Goal: Information Seeking & Learning: Learn about a topic

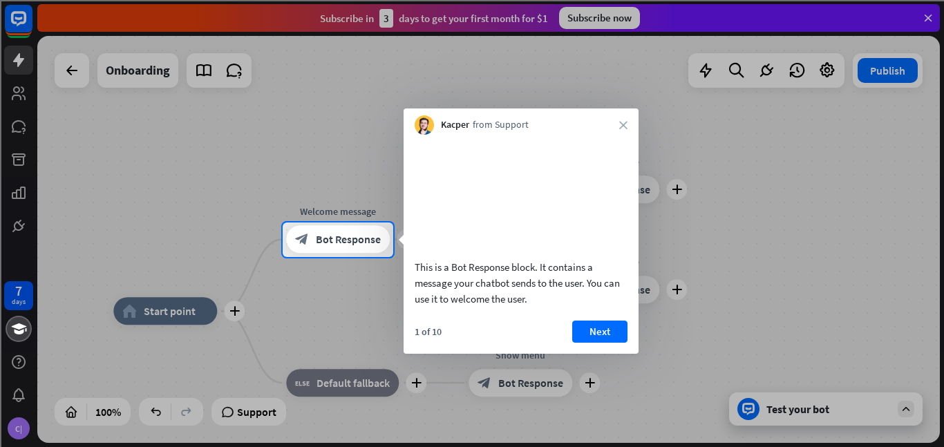
click at [595, 343] on button "Next" at bounding box center [599, 331] width 55 height 22
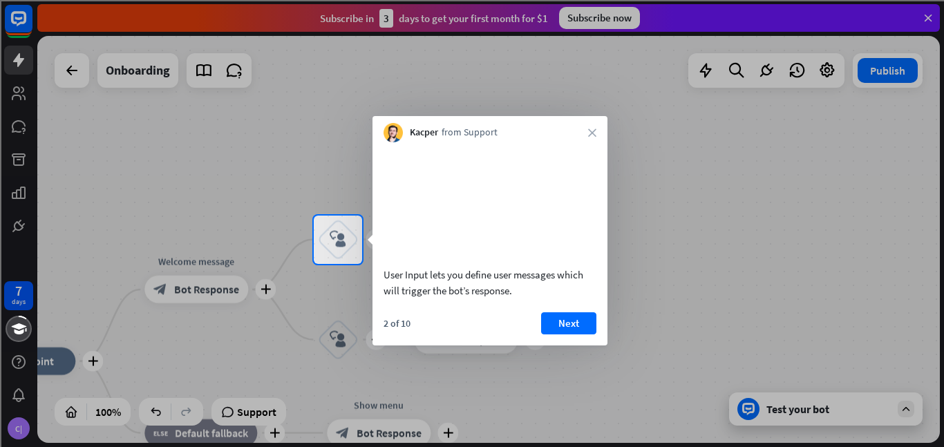
click at [577, 334] on button "Next" at bounding box center [568, 323] width 55 height 22
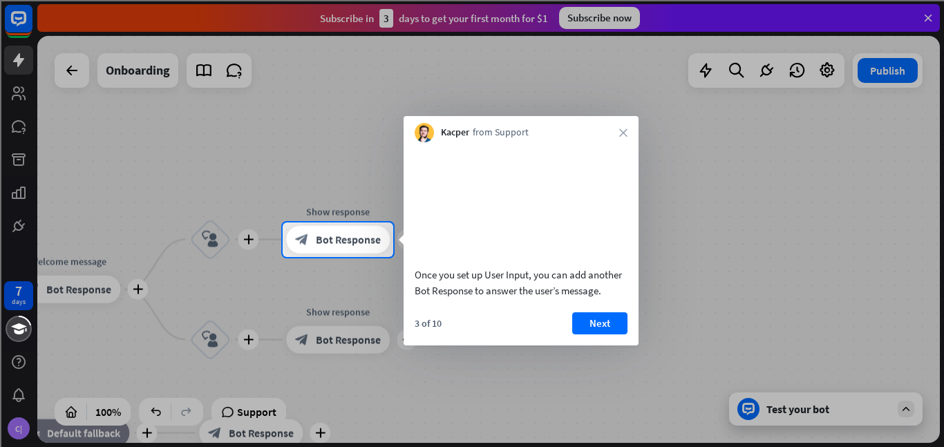
click at [590, 345] on div "3 of 10 Next" at bounding box center [520, 328] width 235 height 33
click at [586, 334] on button "Next" at bounding box center [599, 323] width 55 height 22
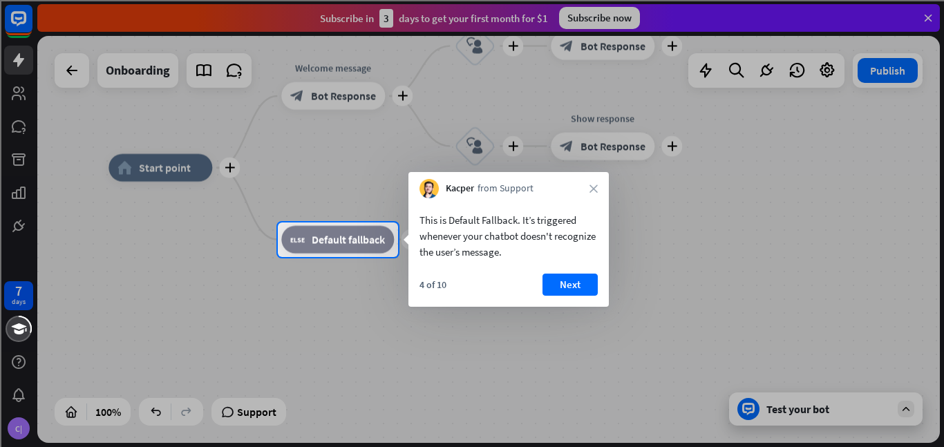
click at [560, 289] on button "Next" at bounding box center [569, 285] width 55 height 22
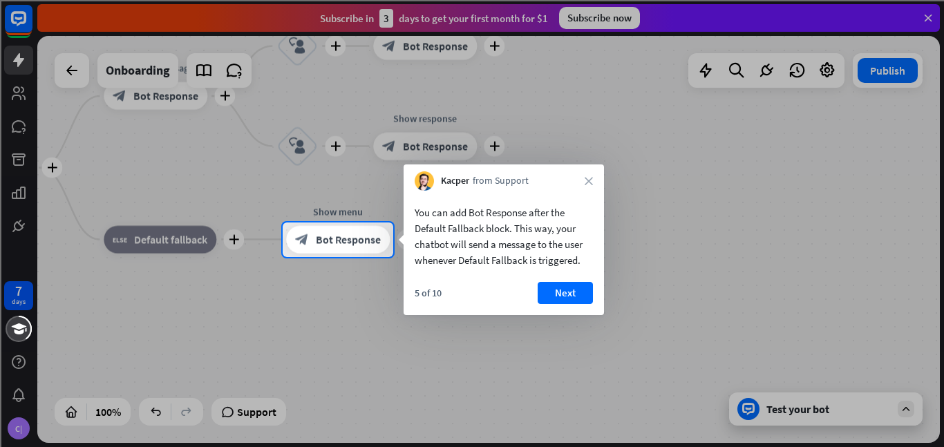
click at [558, 293] on button "Next" at bounding box center [564, 293] width 55 height 22
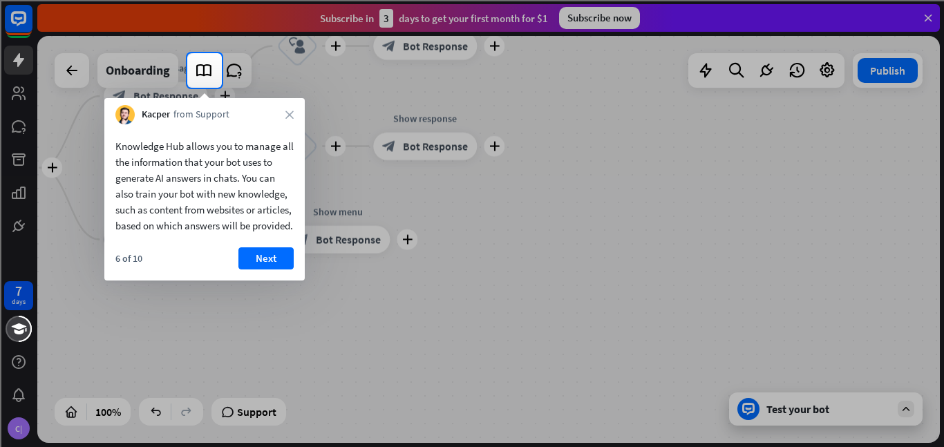
click at [272, 269] on button "Next" at bounding box center [265, 258] width 55 height 22
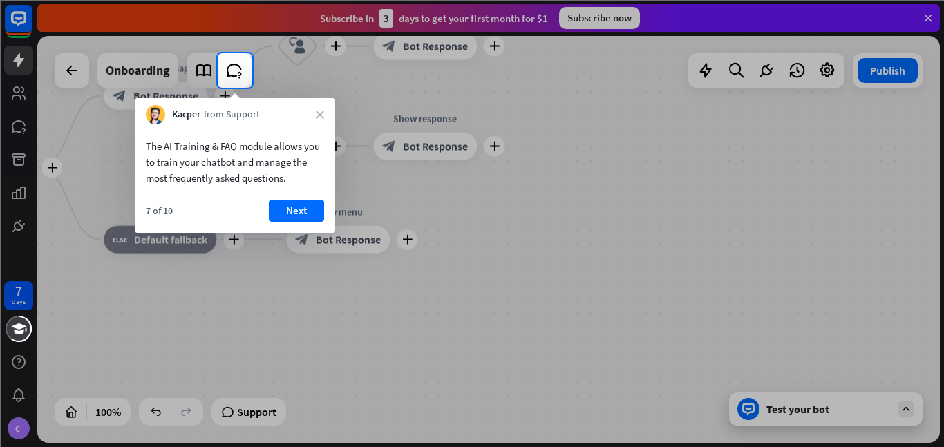
click at [296, 213] on button "Next" at bounding box center [296, 211] width 55 height 22
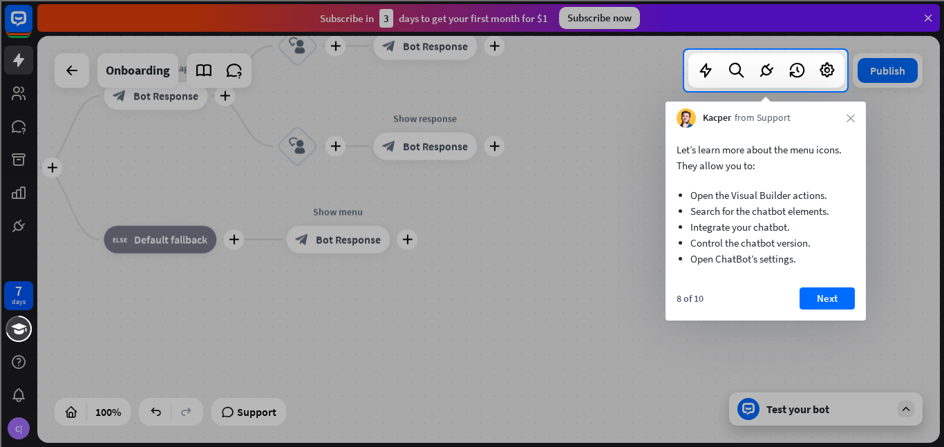
click at [834, 291] on button "Next" at bounding box center [826, 298] width 55 height 22
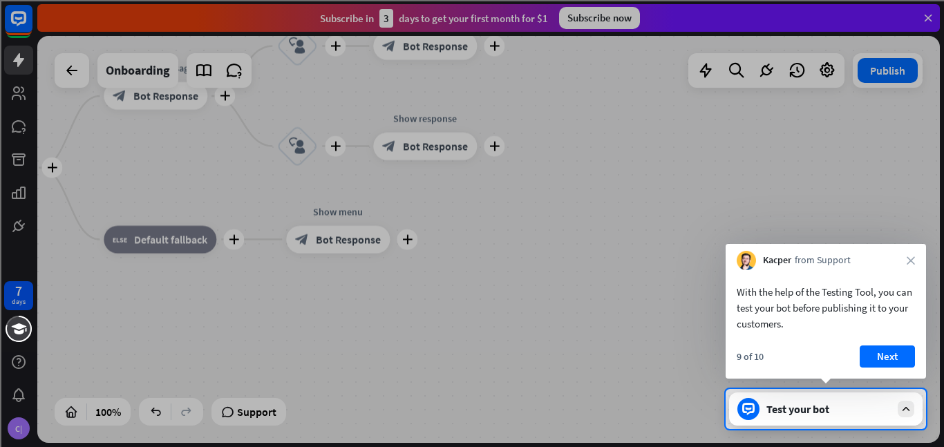
click at [879, 366] on button "Next" at bounding box center [886, 356] width 55 height 22
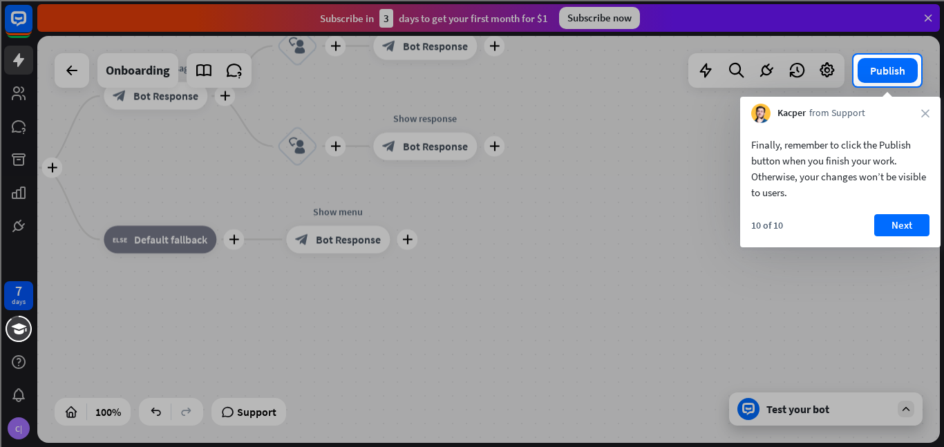
click at [881, 219] on button "Next" at bounding box center [901, 225] width 55 height 22
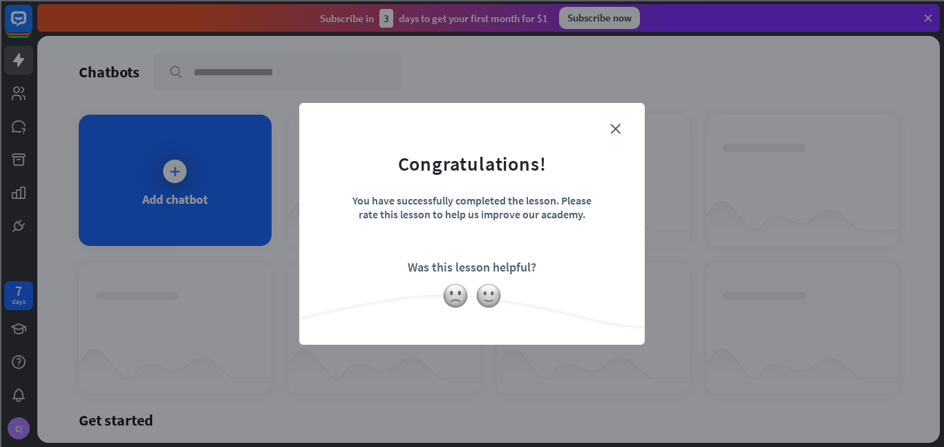
click at [618, 125] on icon "close" at bounding box center [615, 129] width 10 height 10
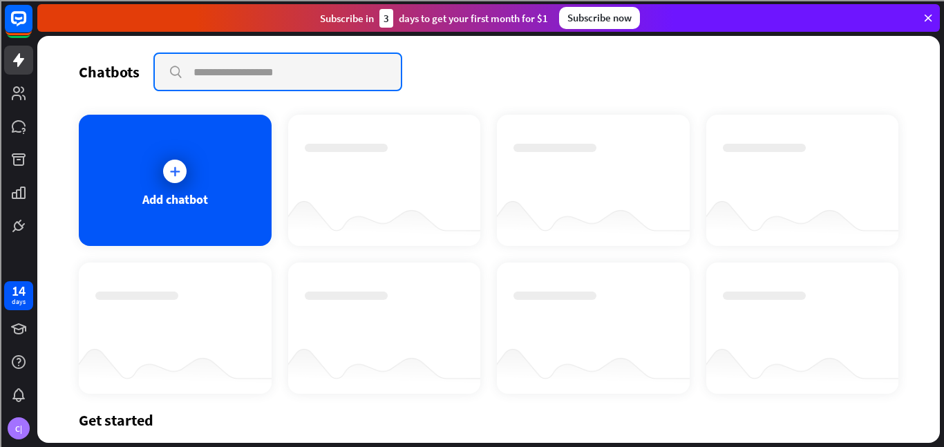
click at [191, 77] on input "text" at bounding box center [278, 72] width 246 height 36
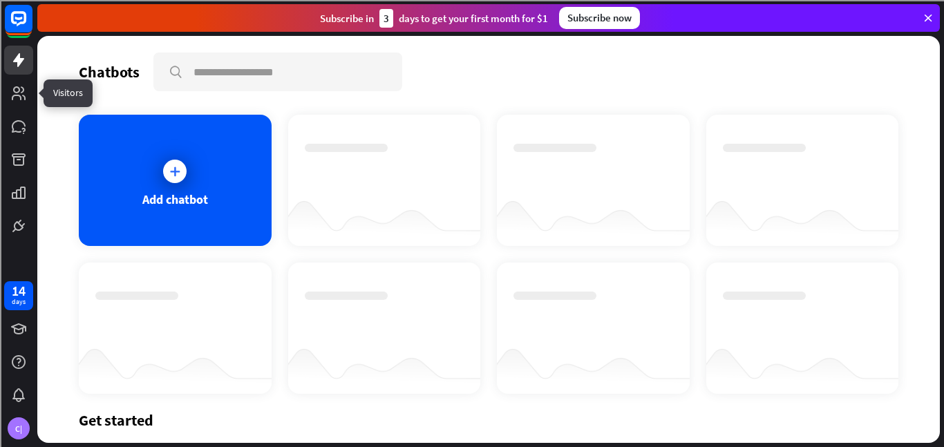
click at [0, 0] on icon at bounding box center [0, 0] width 0 height 0
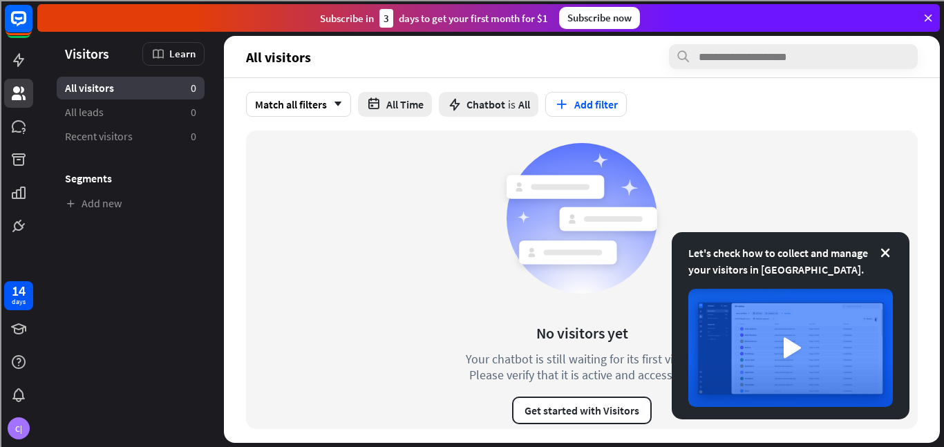
click at [886, 250] on icon at bounding box center [885, 253] width 14 height 14
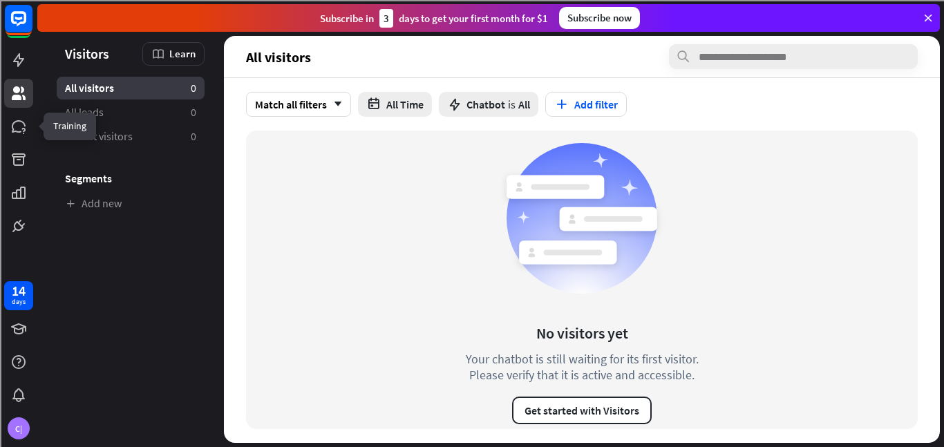
click at [0, 0] on icon at bounding box center [0, 0] width 0 height 0
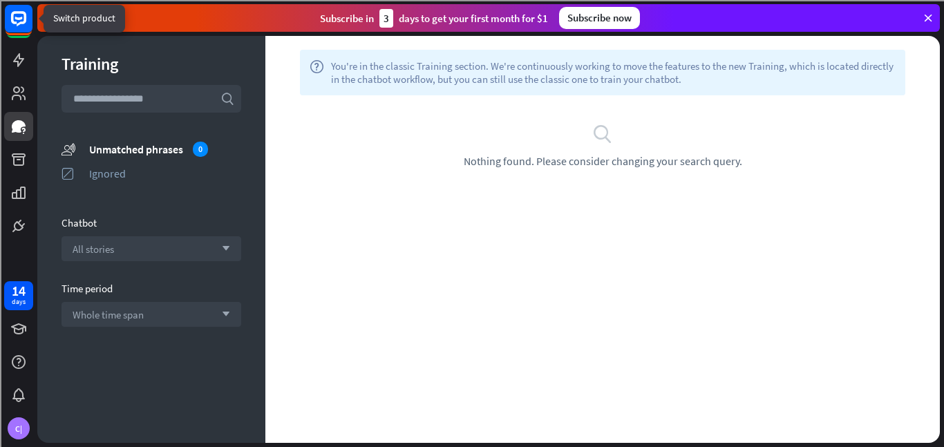
click at [10, 26] on rect at bounding box center [19, 19] width 28 height 28
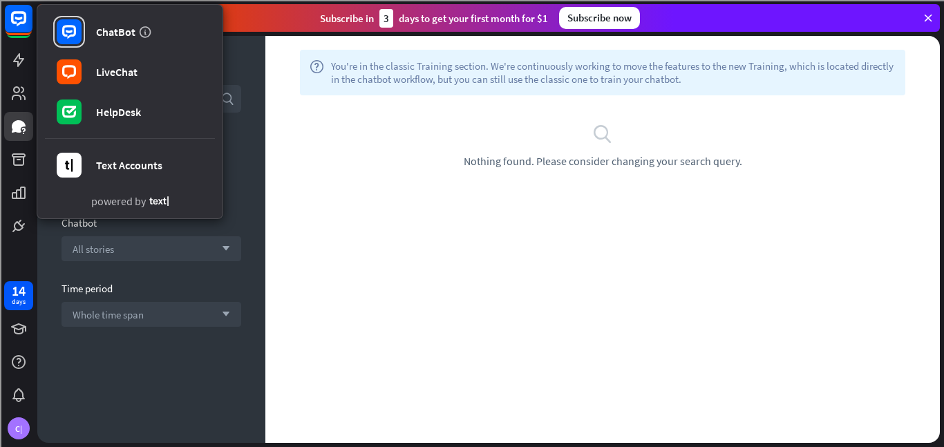
click at [64, 70] on icon at bounding box center [69, 72] width 14 height 14
